Goal: Information Seeking & Learning: Learn about a topic

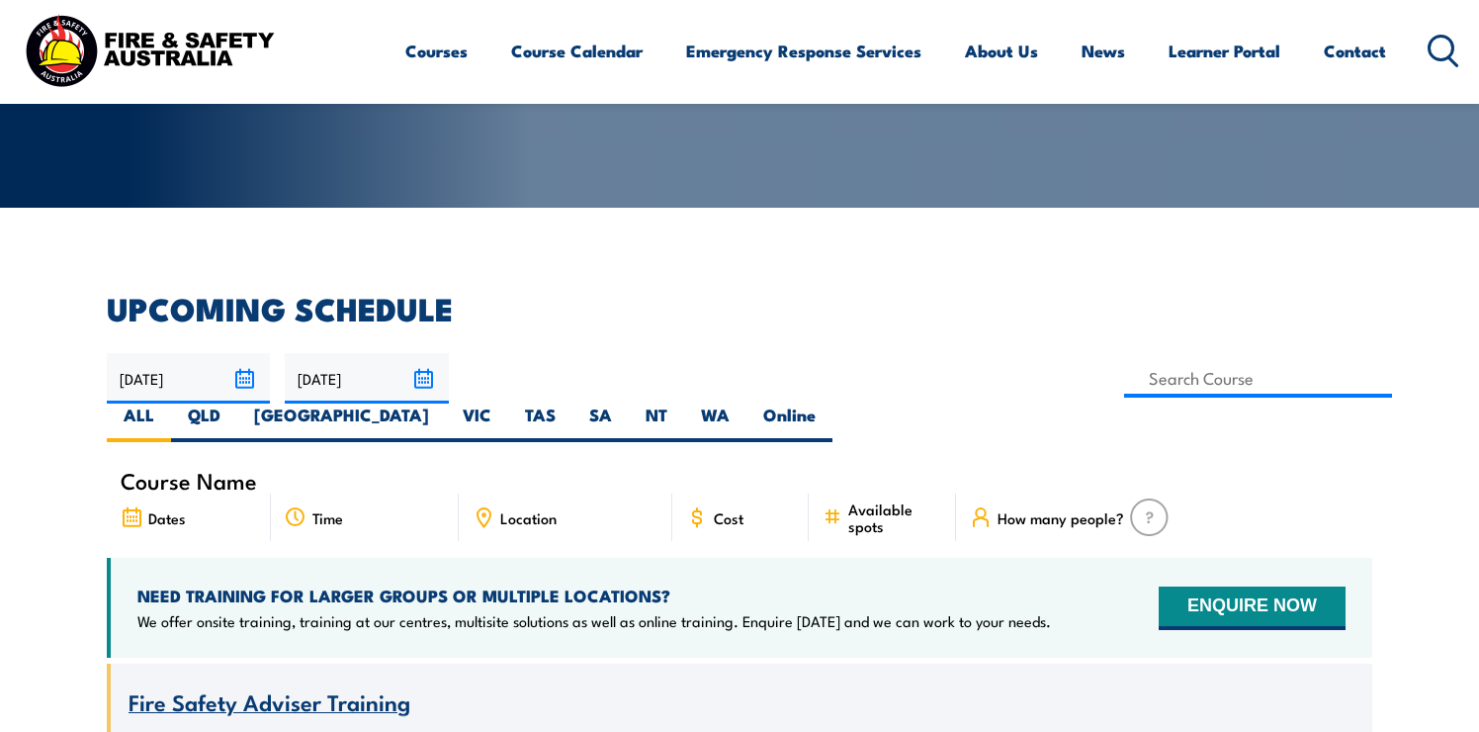
scroll to position [362, 0]
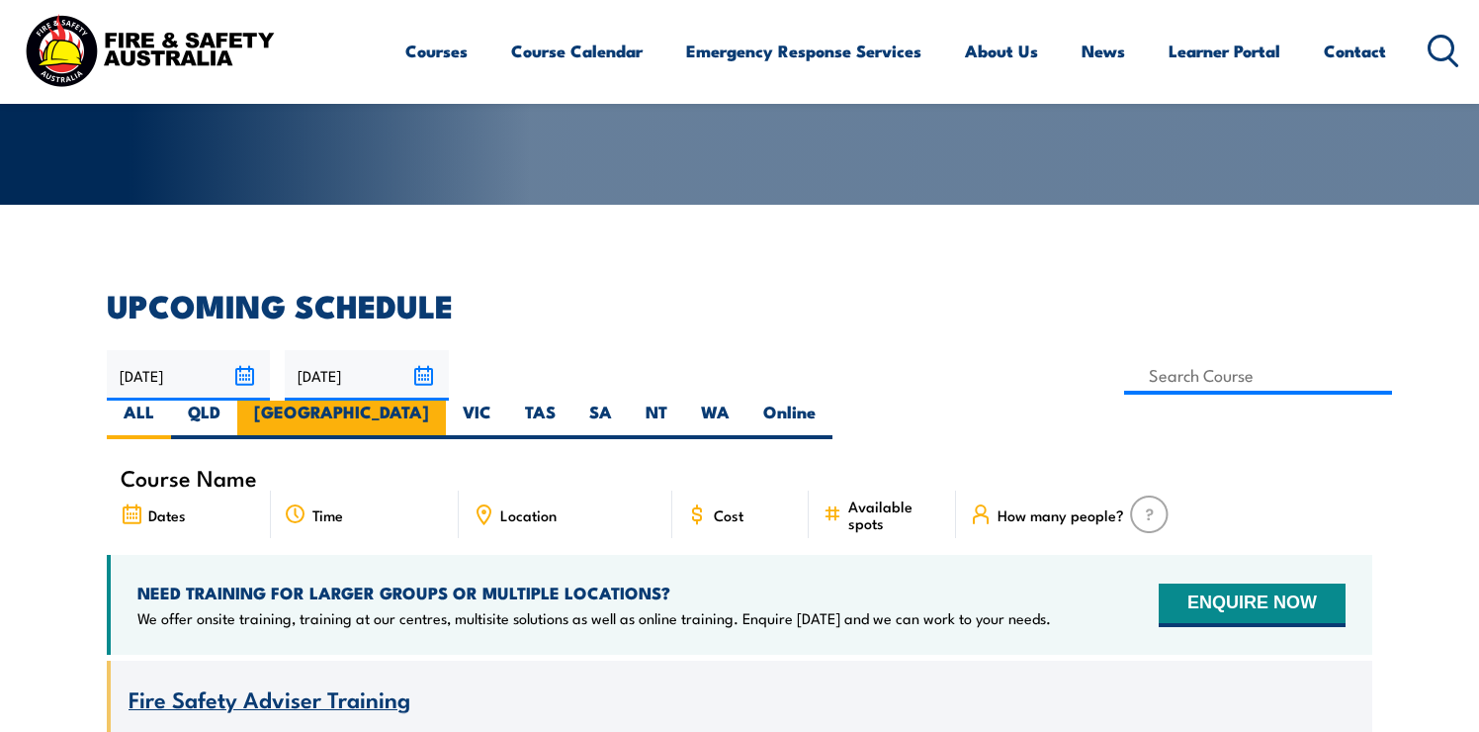
click at [446, 400] on label "[GEOGRAPHIC_DATA]" at bounding box center [341, 419] width 209 height 39
click at [442, 400] on input "[GEOGRAPHIC_DATA]" at bounding box center [435, 406] width 13 height 13
radio input "true"
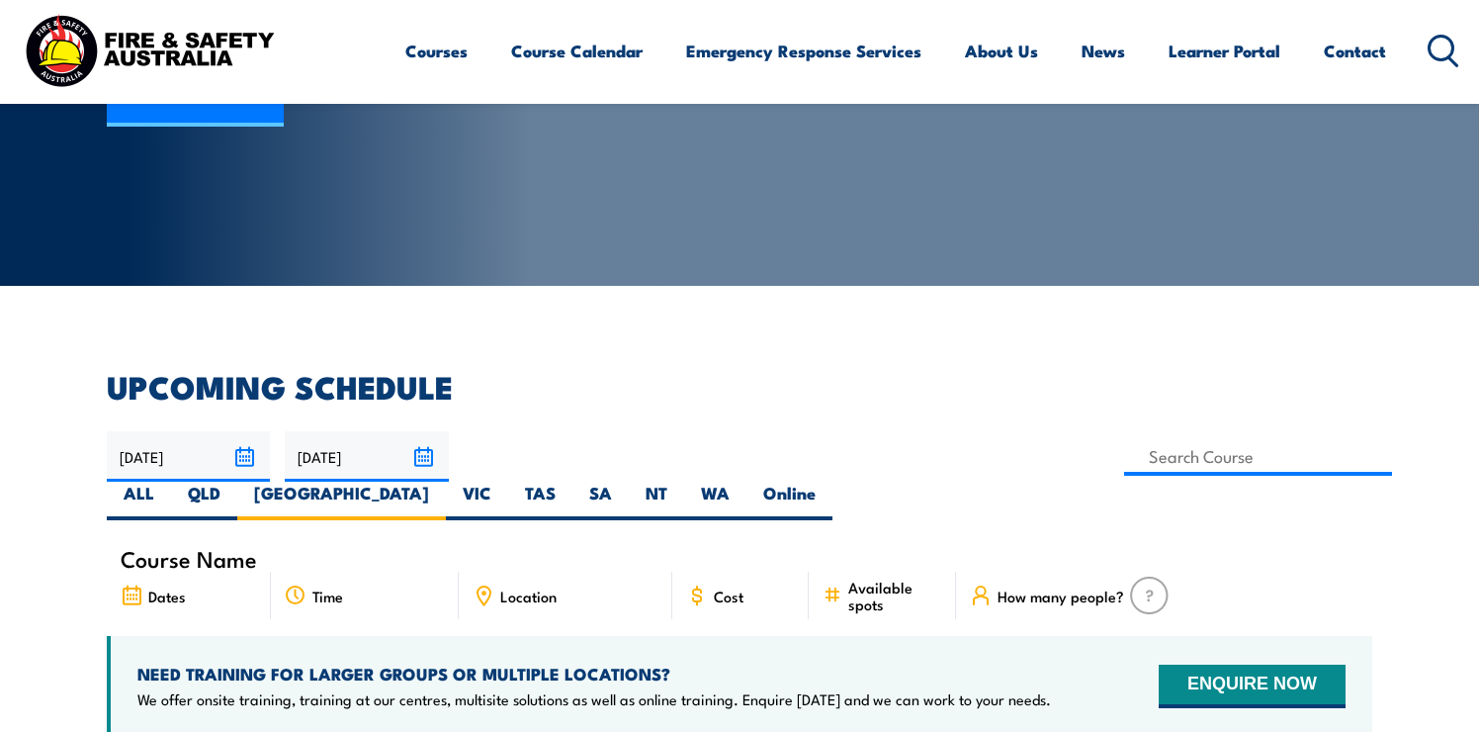
scroll to position [279, 0]
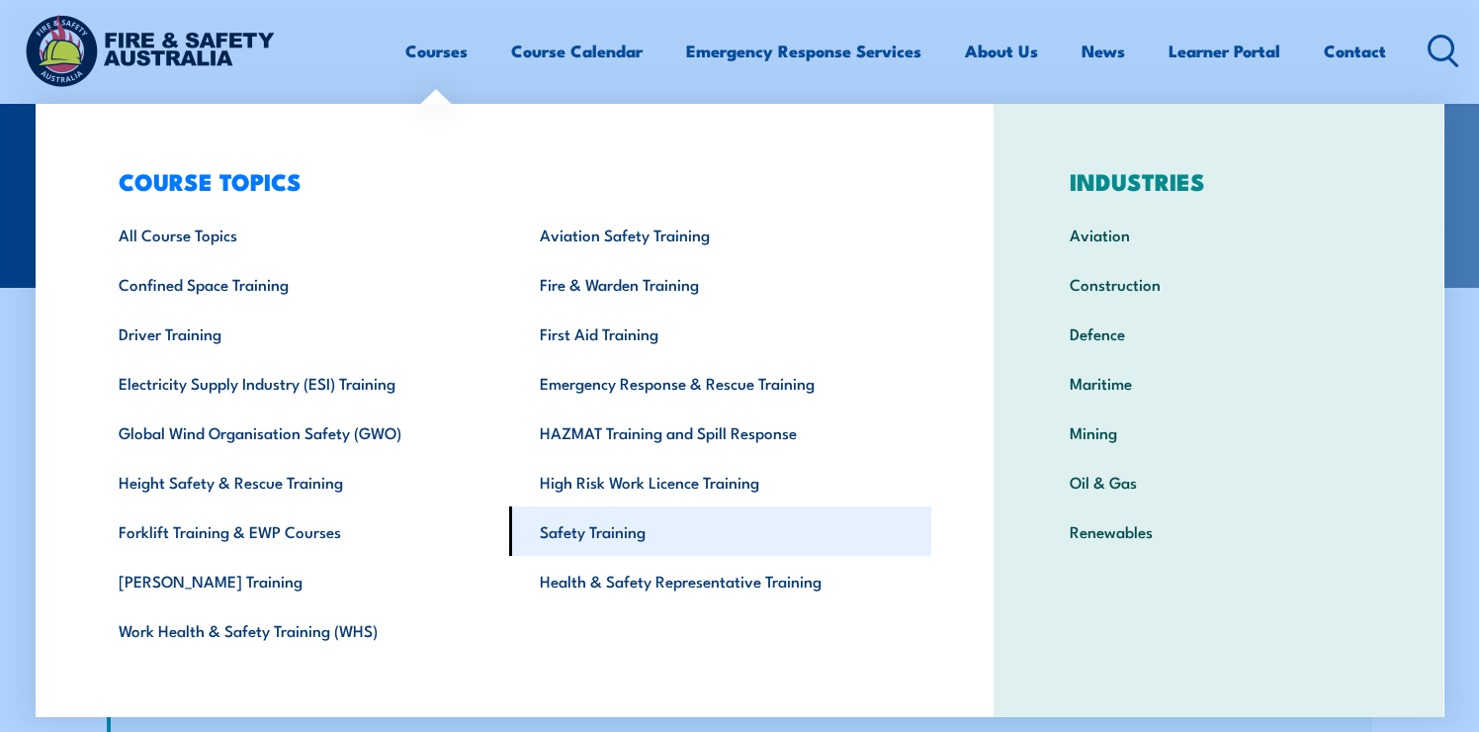
click at [577, 533] on link "Safety Training" at bounding box center [720, 530] width 422 height 49
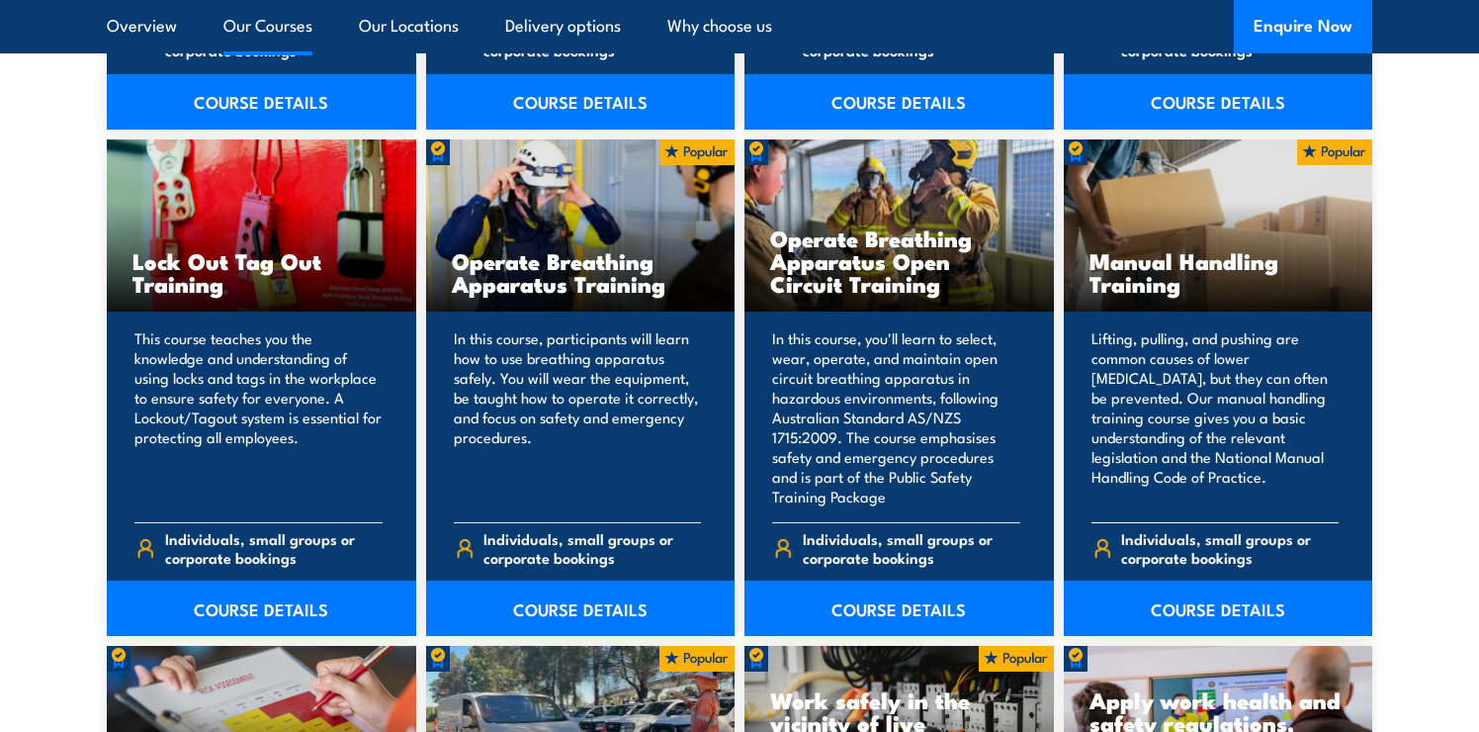
scroll to position [2034, 0]
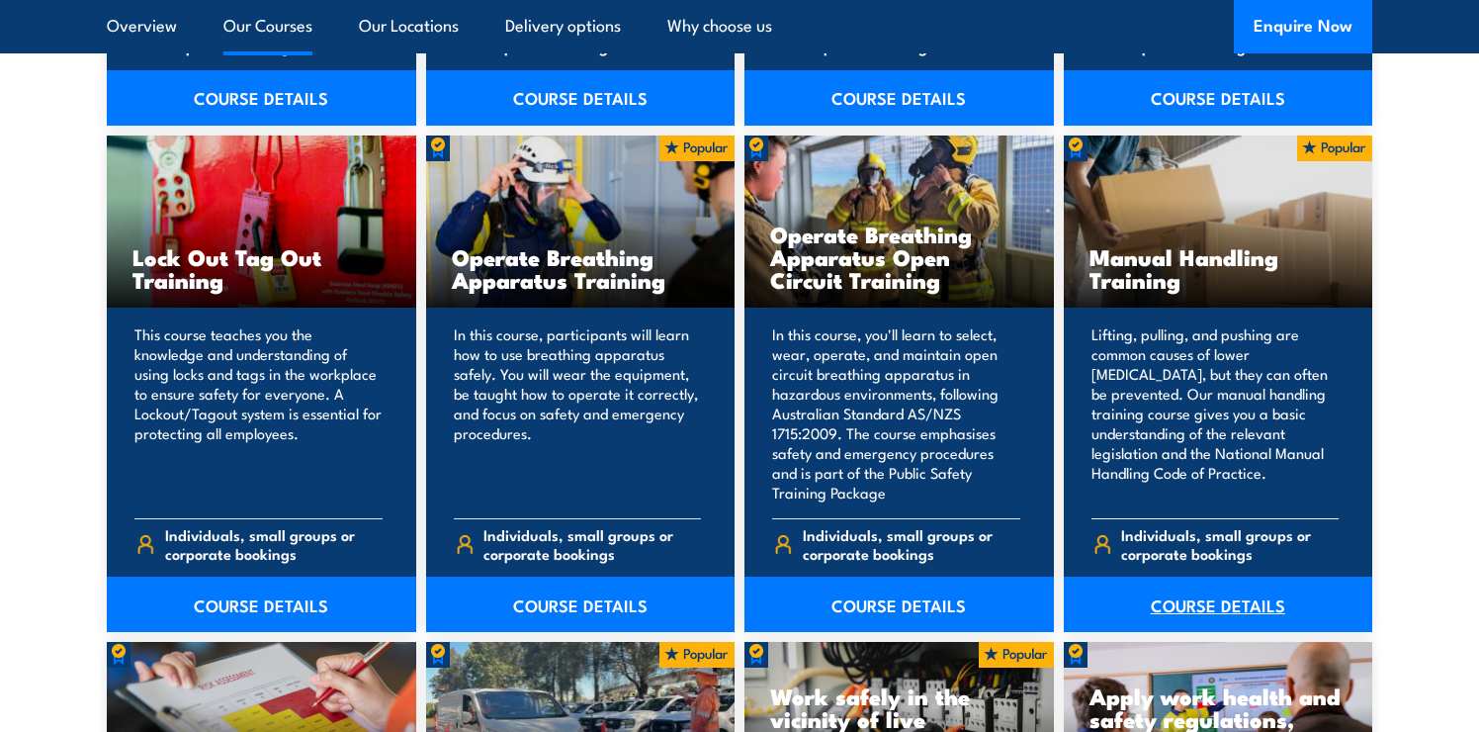
click at [1183, 616] on link "COURSE DETAILS" at bounding box center [1218, 603] width 309 height 55
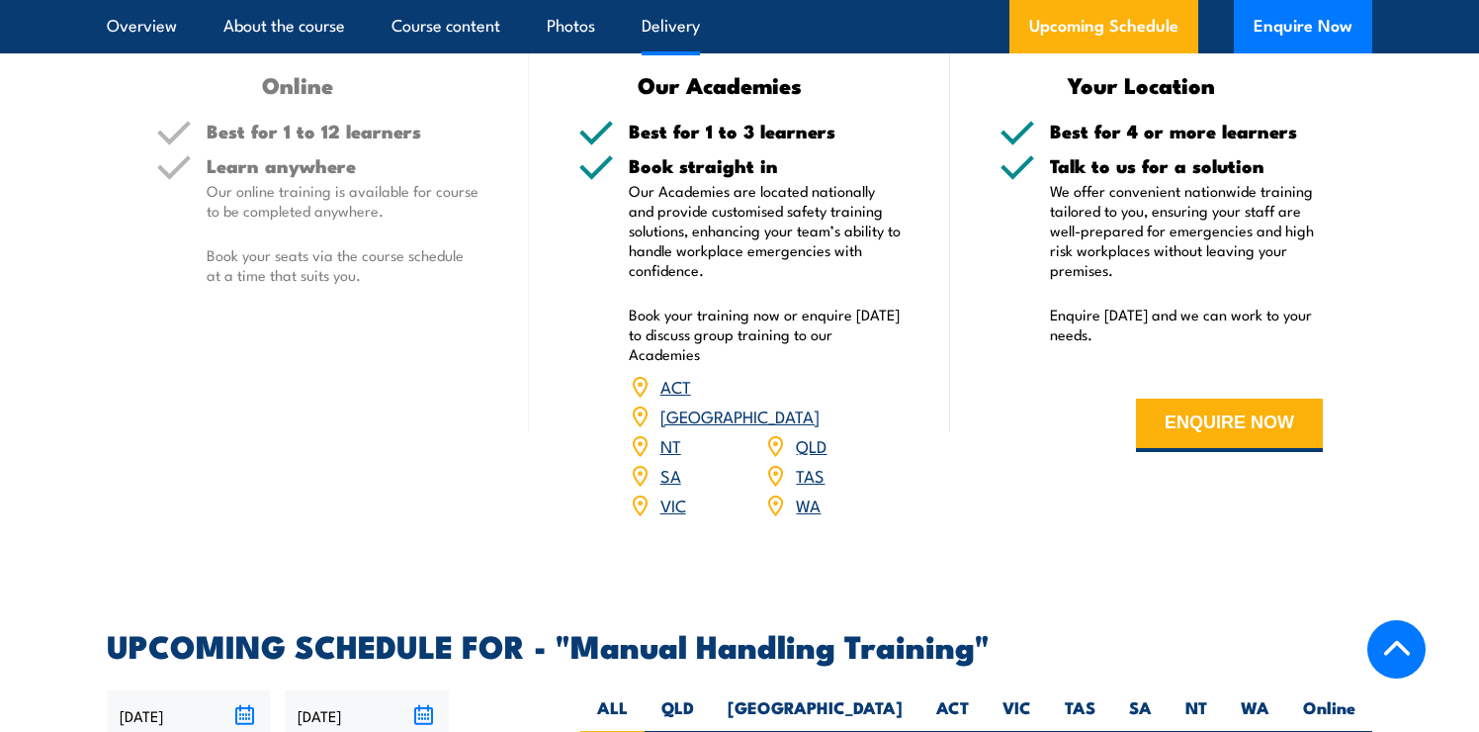
scroll to position [2381, 0]
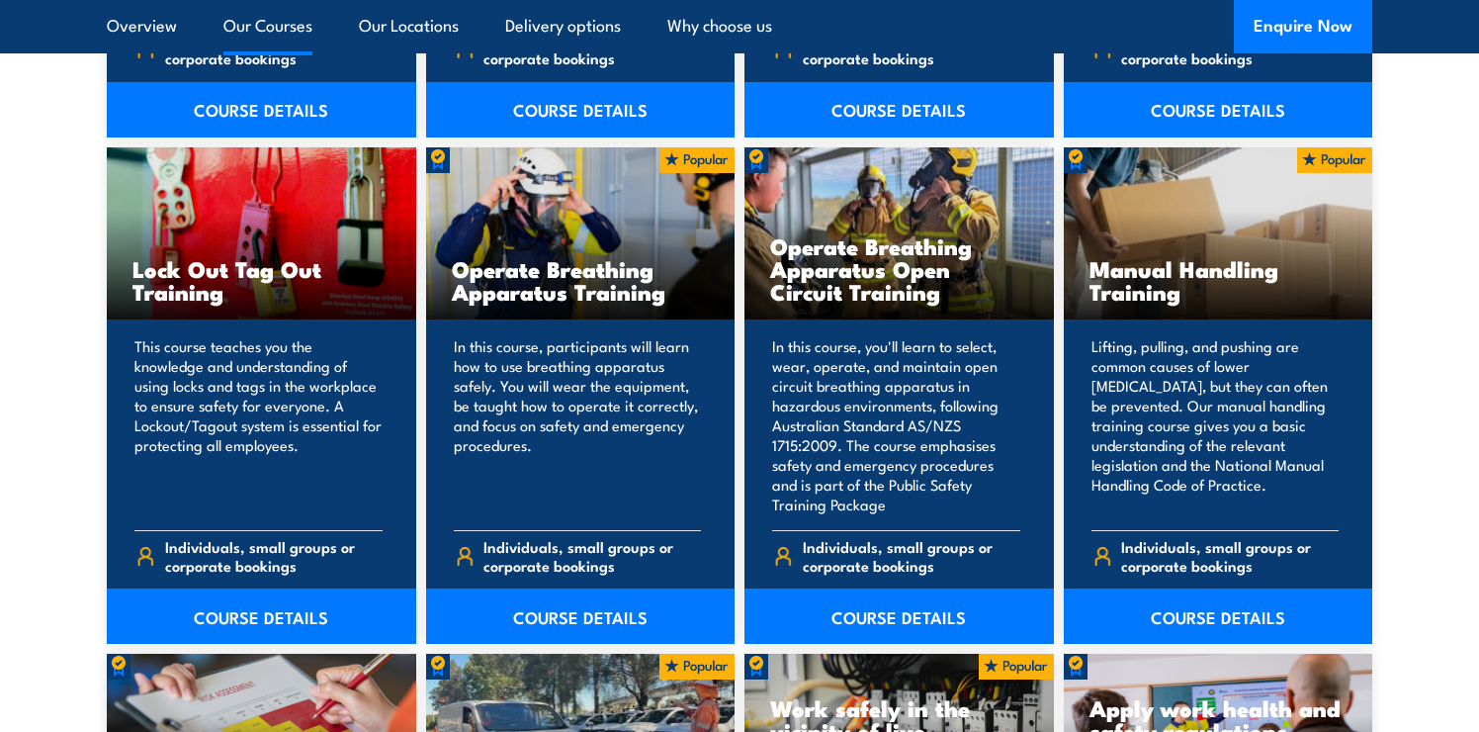
scroll to position [2034, 0]
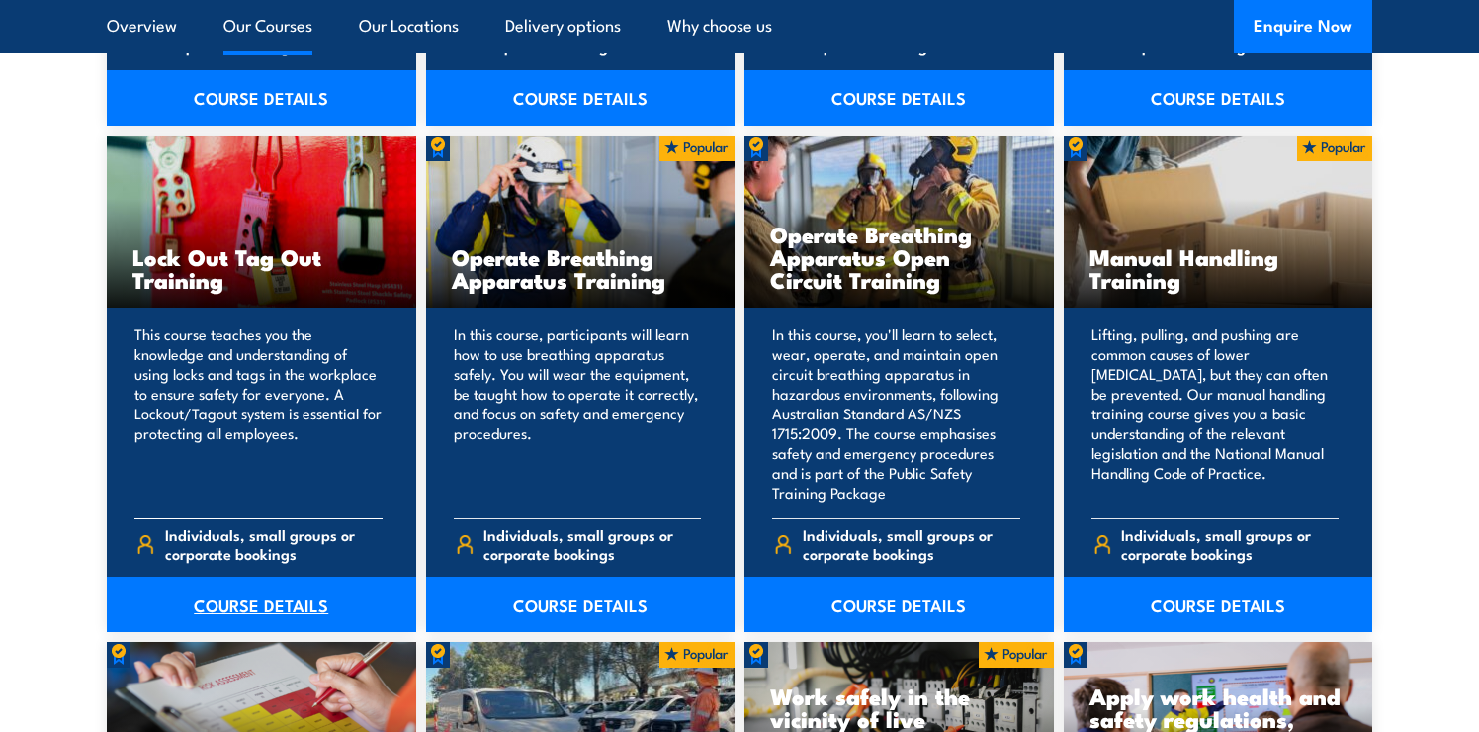
click at [238, 608] on link "COURSE DETAILS" at bounding box center [261, 603] width 309 height 55
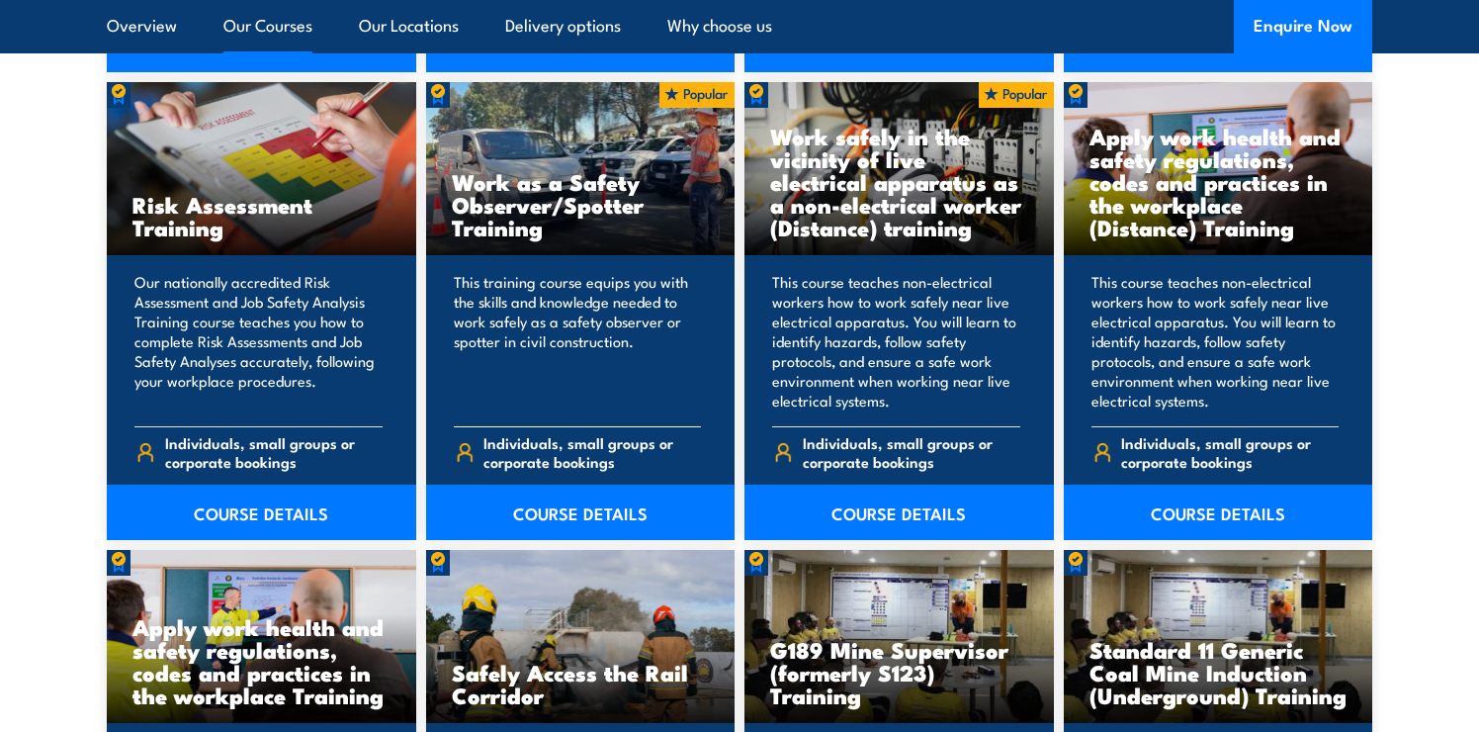
scroll to position [2596, 0]
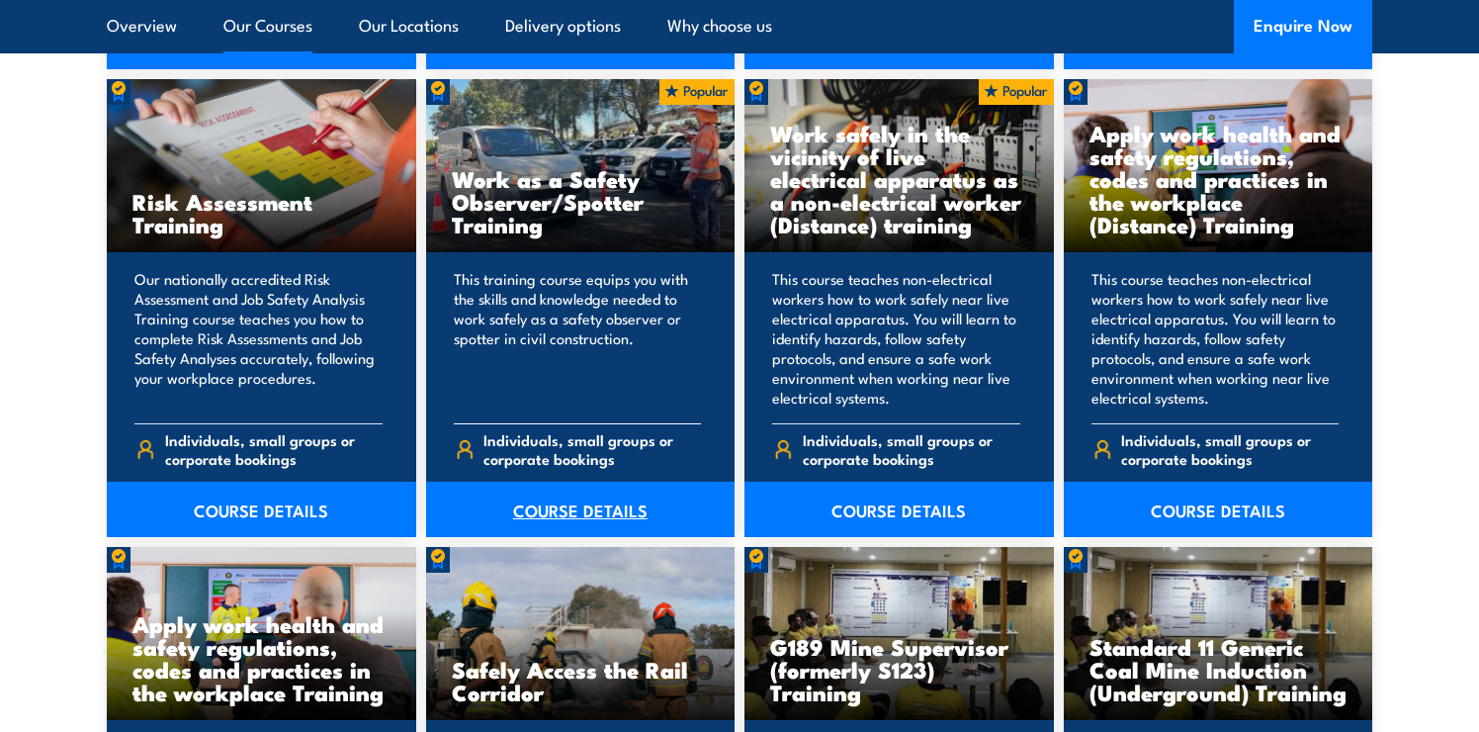
click at [588, 510] on link "COURSE DETAILS" at bounding box center [580, 508] width 309 height 55
